Goal: Book appointment/travel/reservation

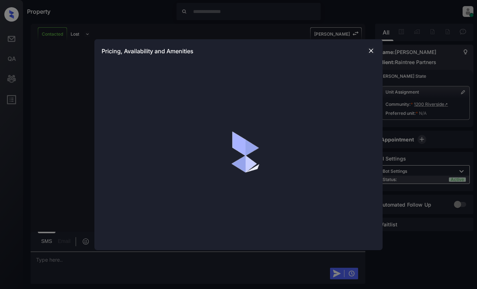
scroll to position [343, 0]
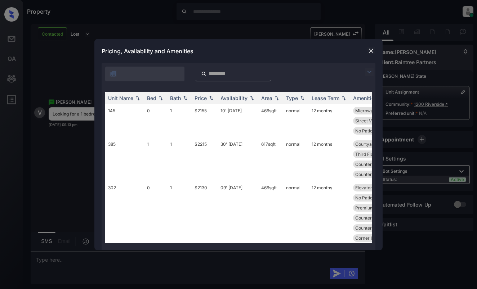
click at [370, 75] on img at bounding box center [369, 72] width 9 height 9
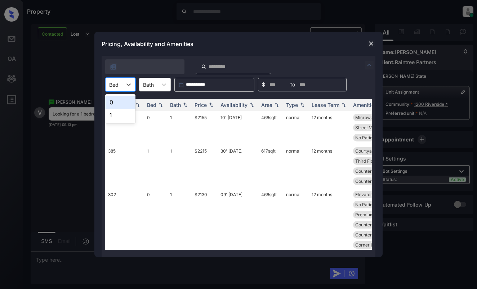
click at [116, 86] on div at bounding box center [113, 85] width 9 height 8
click at [118, 116] on div "1" at bounding box center [120, 115] width 30 height 13
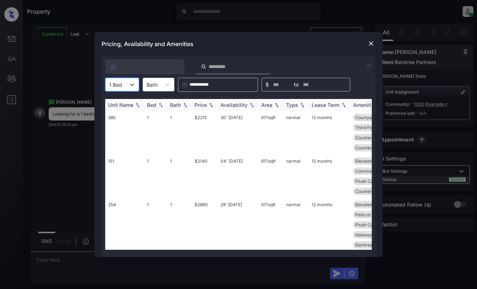
click at [206, 105] on div "Price" at bounding box center [200, 105] width 12 height 6
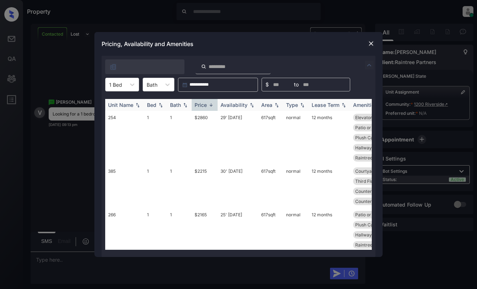
click at [206, 105] on div "Price" at bounding box center [200, 105] width 12 height 6
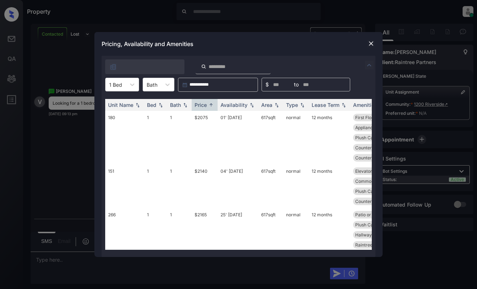
scroll to position [390, 0]
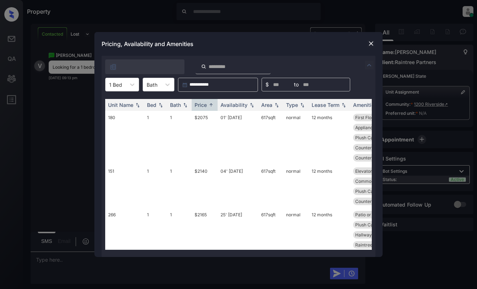
click at [370, 41] on img at bounding box center [370, 43] width 7 height 7
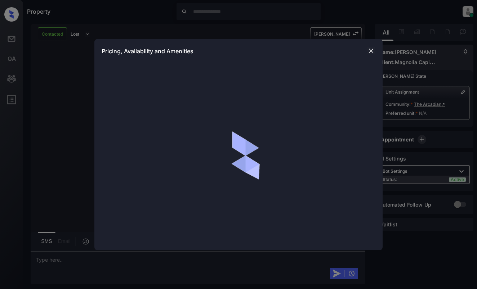
scroll to position [352, 0]
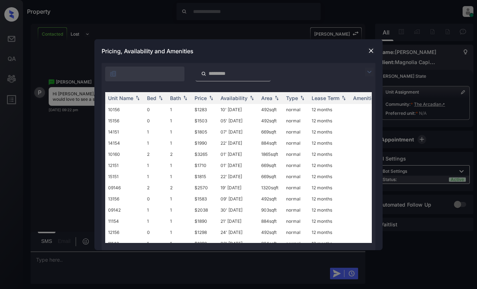
click at [368, 73] on img at bounding box center [369, 72] width 9 height 9
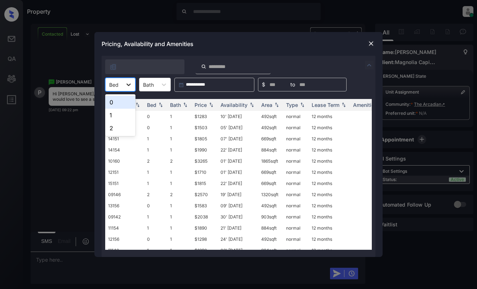
click at [134, 87] on div at bounding box center [128, 84] width 13 height 13
click at [122, 103] on div "0" at bounding box center [120, 102] width 30 height 13
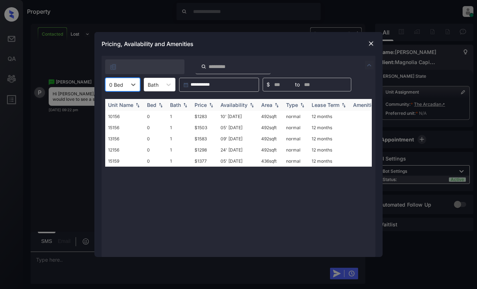
click at [196, 103] on div "Price" at bounding box center [200, 105] width 12 height 6
click at [130, 78] on div at bounding box center [133, 84] width 13 height 13
click at [125, 113] on div "1" at bounding box center [122, 115] width 35 height 13
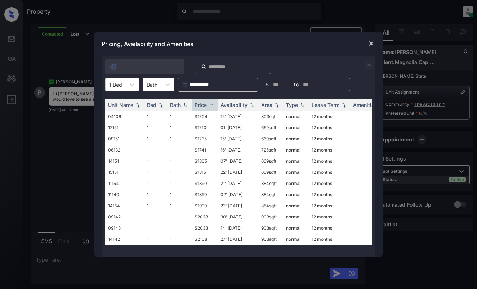
click at [374, 42] on div at bounding box center [371, 43] width 9 height 9
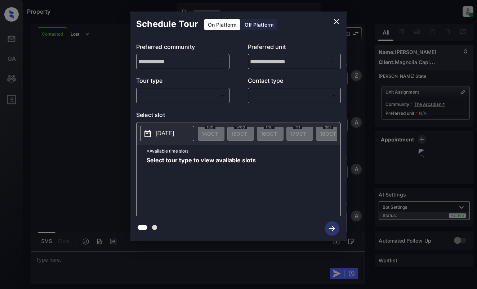
scroll to position [352, 0]
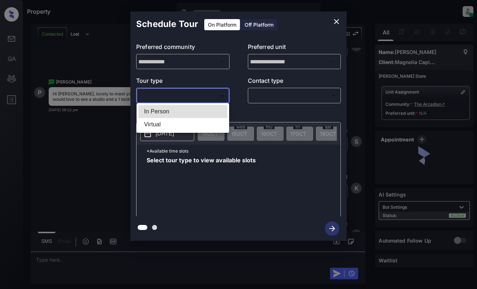
click at [205, 98] on body "Property Dominic Ceralde Online Set yourself offline Set yourself on break Prof…" at bounding box center [238, 144] width 477 height 289
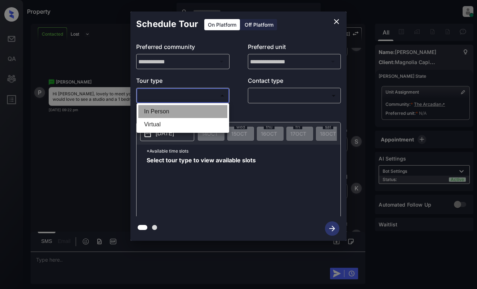
click at [203, 110] on li "In Person" at bounding box center [182, 111] width 89 height 13
type input "********"
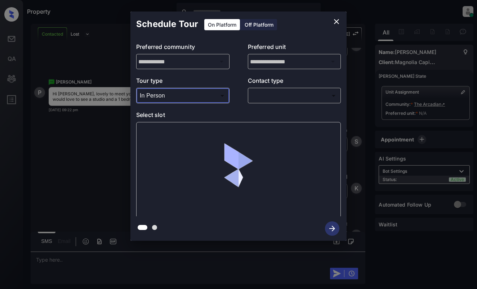
click at [338, 20] on icon "close" at bounding box center [336, 21] width 5 height 5
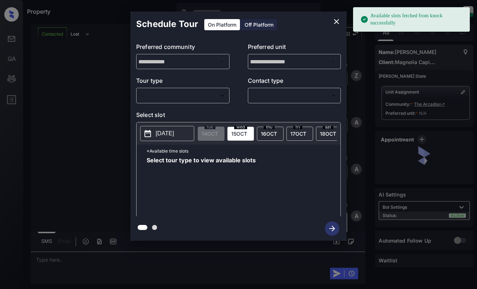
scroll to position [352, 0]
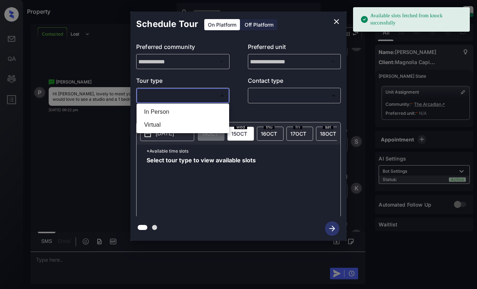
click at [193, 99] on body "Available slots fetched from knock successfully Property Dominic Ceralde Online…" at bounding box center [238, 144] width 477 height 289
click at [195, 111] on li "In Person" at bounding box center [182, 111] width 89 height 13
type input "********"
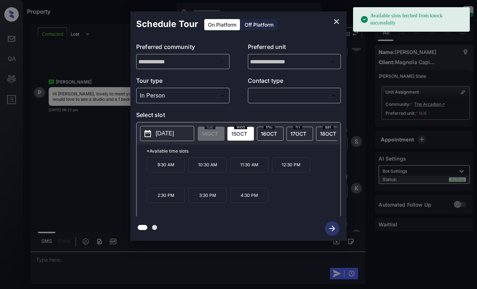
click at [168, 127] on button "2025-10-15" at bounding box center [167, 133] width 54 height 15
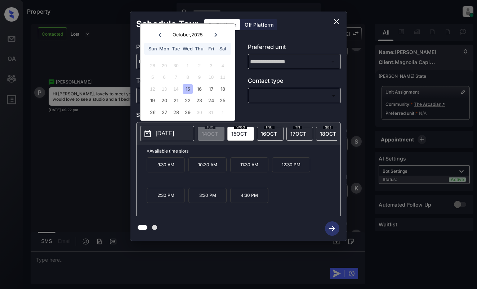
click at [335, 20] on icon "close" at bounding box center [336, 21] width 9 height 9
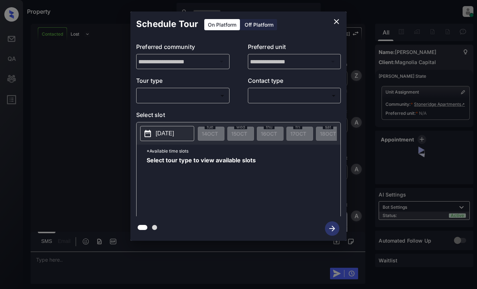
scroll to position [101, 0]
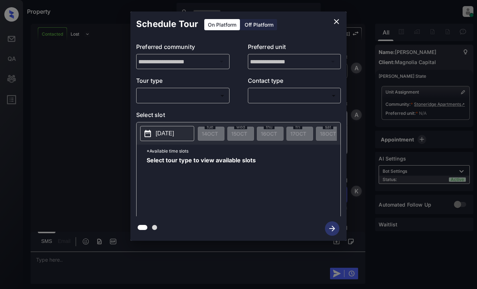
click at [197, 94] on body "Property [PERSON_NAME] Online Set yourself offline Set yourself on break Profil…" at bounding box center [238, 144] width 477 height 289
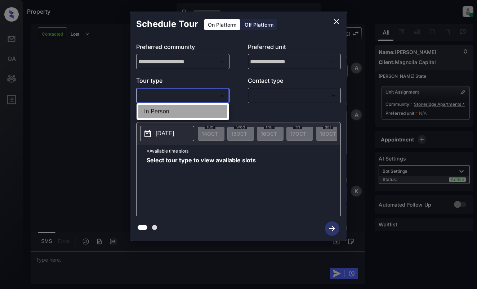
click at [196, 113] on li "In Person" at bounding box center [182, 111] width 89 height 13
type input "********"
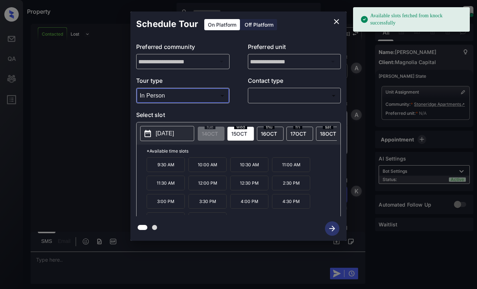
click at [174, 131] on p "[DATE]" at bounding box center [165, 133] width 18 height 9
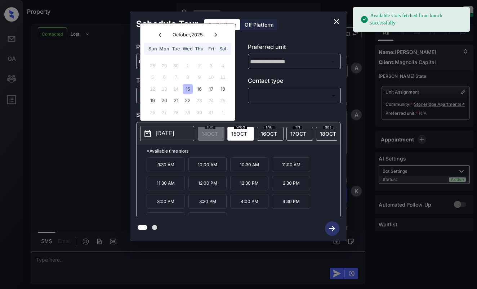
click at [335, 21] on icon "close" at bounding box center [336, 21] width 9 height 9
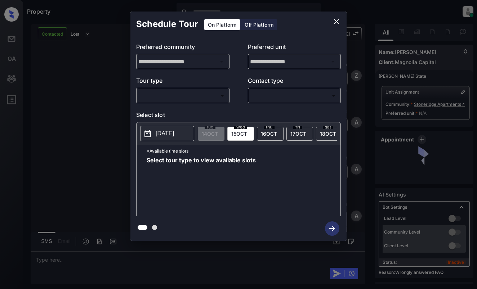
scroll to position [372, 0]
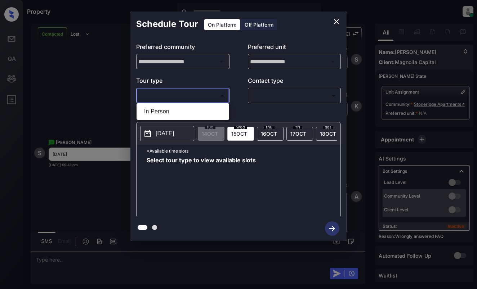
click at [191, 98] on body "Property [PERSON_NAME] Online Set yourself offline Set yourself on break Profil…" at bounding box center [238, 144] width 477 height 289
click at [194, 113] on li "In Person" at bounding box center [182, 111] width 89 height 13
type input "********"
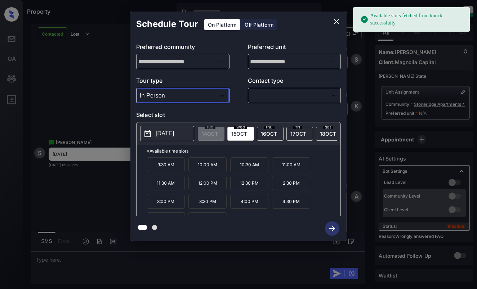
click at [164, 132] on p "2025-10-15" at bounding box center [165, 133] width 18 height 9
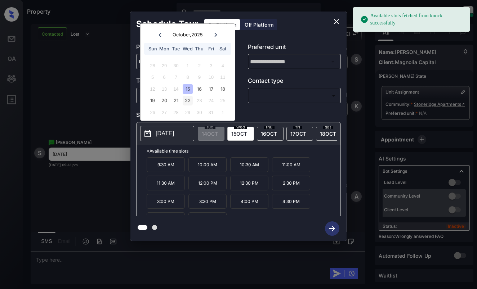
click at [186, 101] on div "22" at bounding box center [188, 101] width 10 height 10
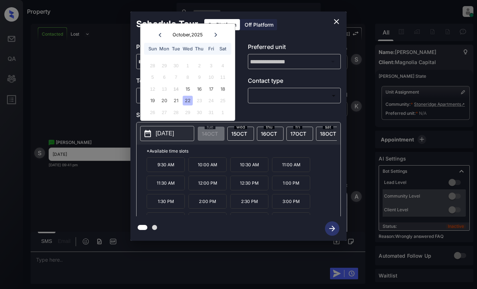
click at [335, 23] on icon "close" at bounding box center [336, 21] width 5 height 5
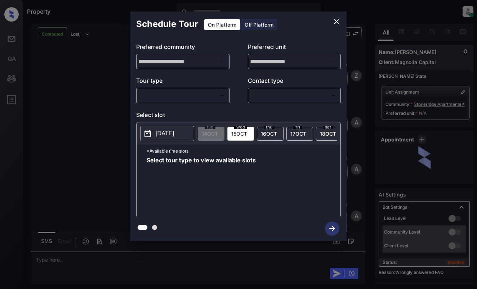
scroll to position [804, 0]
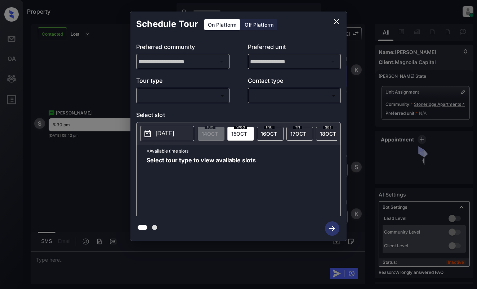
click at [178, 99] on body "Property [PERSON_NAME] Online Set yourself offline Set yourself on break Profil…" at bounding box center [238, 144] width 477 height 289
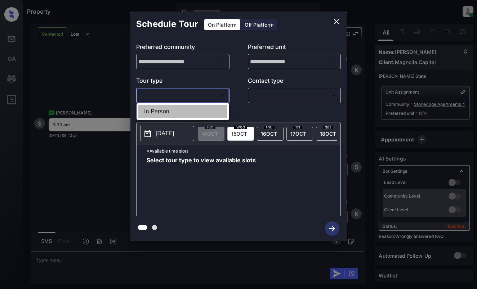
click at [180, 111] on li "In Person" at bounding box center [182, 111] width 89 height 13
type input "********"
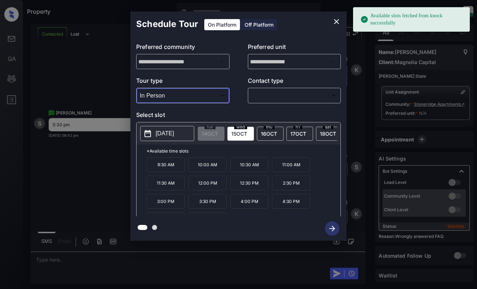
click at [166, 129] on p "2025-10-15" at bounding box center [165, 133] width 18 height 9
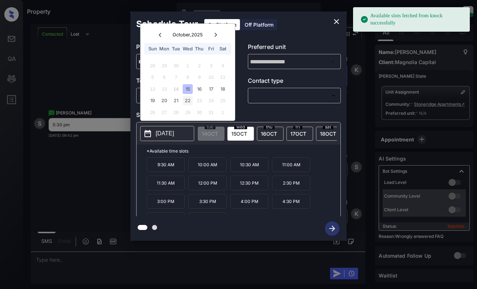
click at [186, 100] on div "22" at bounding box center [188, 101] width 10 height 10
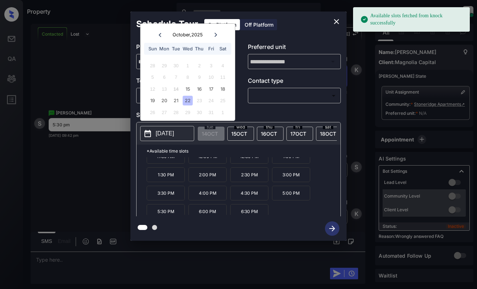
scroll to position [31, 0]
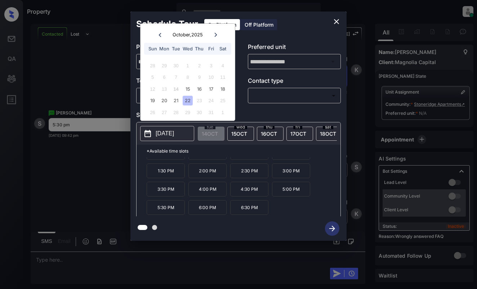
click at [334, 24] on icon "close" at bounding box center [336, 21] width 9 height 9
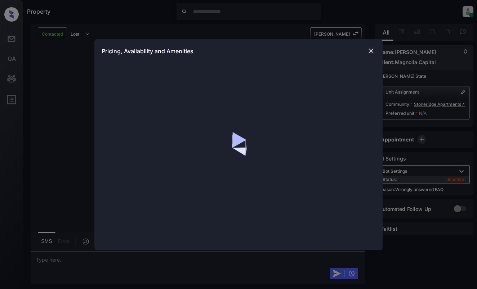
scroll to position [2214, 0]
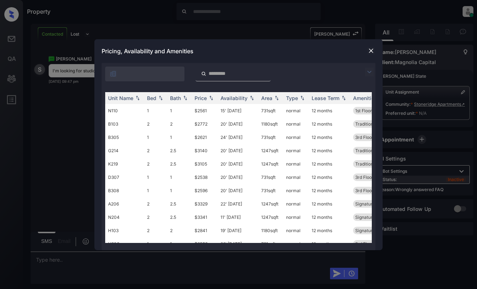
click at [368, 72] on img at bounding box center [369, 72] width 9 height 9
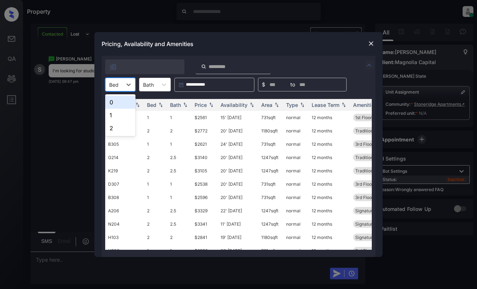
click at [111, 86] on div at bounding box center [113, 85] width 9 height 8
click at [117, 103] on div "0" at bounding box center [120, 102] width 30 height 13
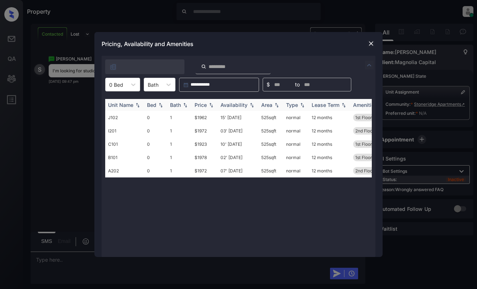
click at [207, 105] on img at bounding box center [210, 105] width 7 height 5
click at [202, 114] on td "$1923" at bounding box center [205, 117] width 26 height 13
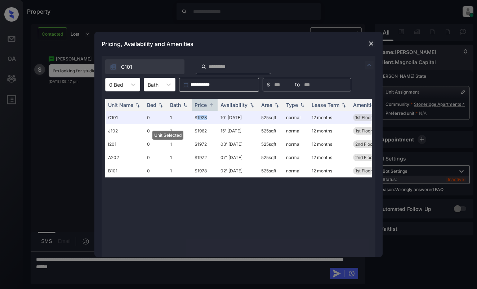
click at [371, 43] on img at bounding box center [370, 43] width 7 height 7
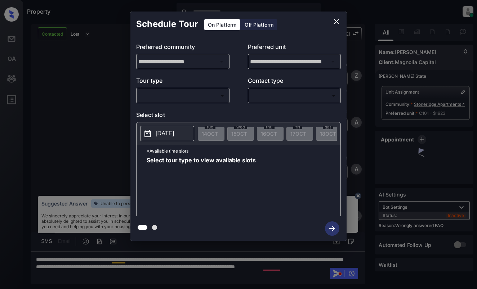
click at [217, 100] on body "Property [PERSON_NAME] Online Set yourself offline Set yourself on break Profil…" at bounding box center [238, 144] width 477 height 289
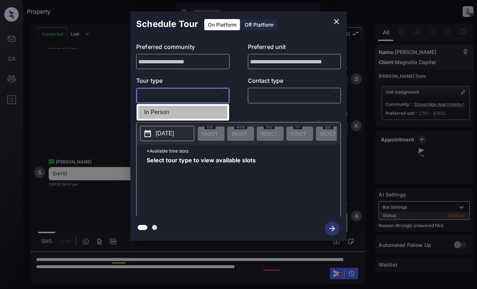
click at [209, 114] on li "In Person" at bounding box center [182, 112] width 89 height 13
type input "********"
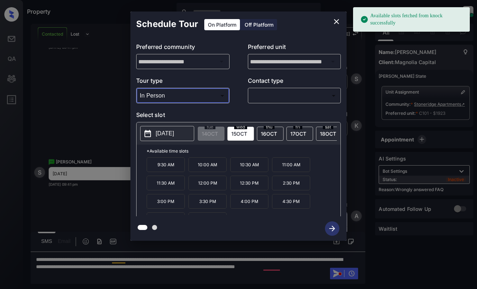
click at [172, 136] on p "[DATE]" at bounding box center [165, 133] width 18 height 9
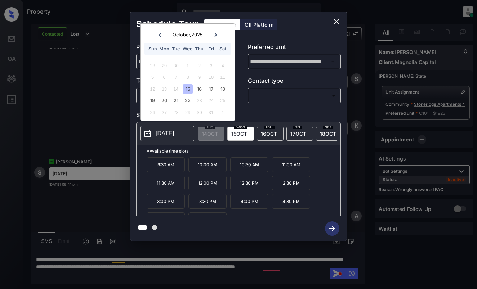
click at [337, 21] on icon "close" at bounding box center [336, 21] width 5 height 5
